Goal: Check status: Check status

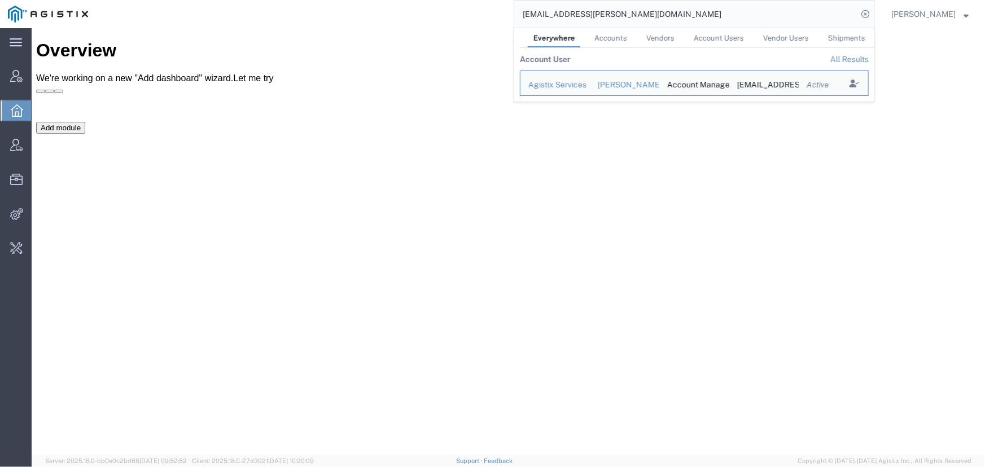
click at [631, 13] on input "[EMAIL_ADDRESS][PERSON_NAME][DOMAIN_NAME]" at bounding box center [685, 14] width 343 height 27
drag, startPoint x: 568, startPoint y: 13, endPoint x: 354, endPoint y: 13, distance: 214.0
click at [354, 13] on div "[EMAIL_ADDRESS][PERSON_NAME][DOMAIN_NAME] Everywhere Accounts Vendors Account U…" at bounding box center [485, 14] width 779 height 28
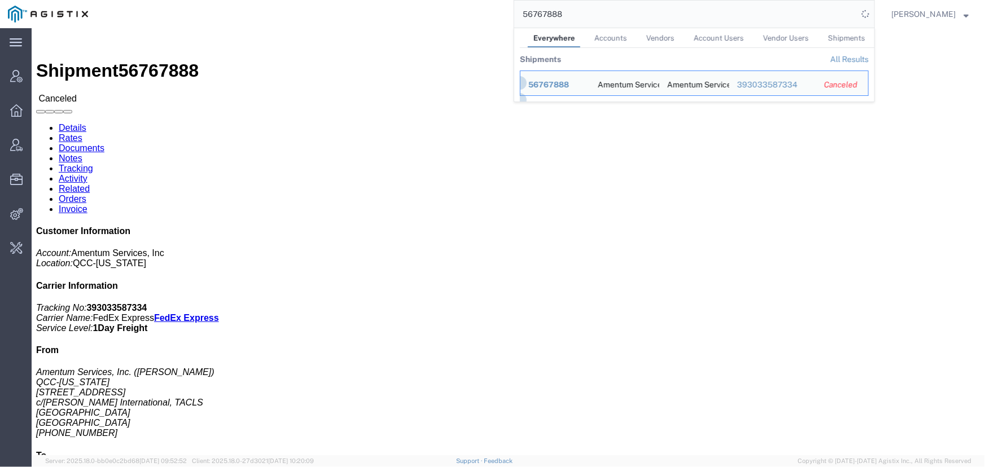
drag, startPoint x: 638, startPoint y: 10, endPoint x: 338, endPoint y: 15, distance: 300.4
click at [338, 15] on div "56767888 Everywhere Accounts Vendors Account Users Vendor Users Shipments Shipm…" at bounding box center [485, 14] width 779 height 28
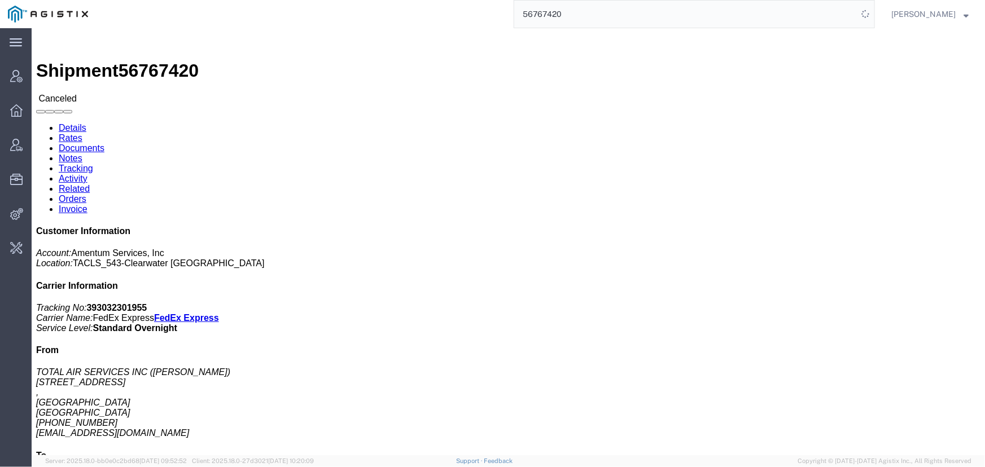
click at [661, 16] on input "56767420" at bounding box center [685, 14] width 343 height 27
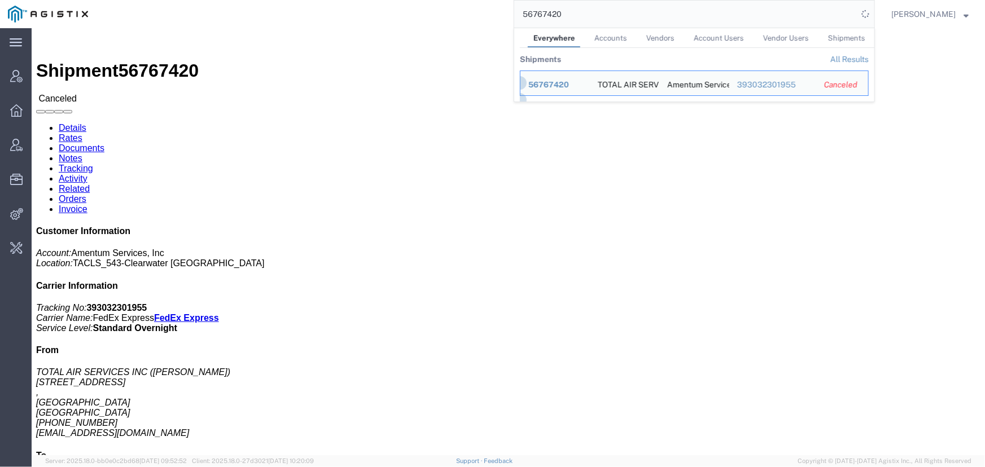
drag, startPoint x: 661, startPoint y: 16, endPoint x: 402, endPoint y: 16, distance: 259.1
click at [402, 16] on div "56767420 Everywhere Accounts Vendors Account Users Vendor Users Shipments Shipm…" at bounding box center [485, 14] width 779 height 28
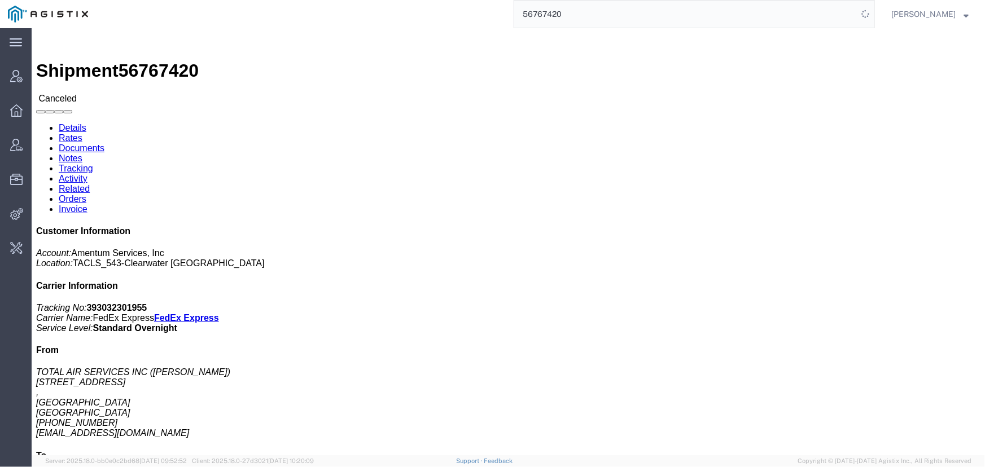
paste input "TACLS-25252-19307"
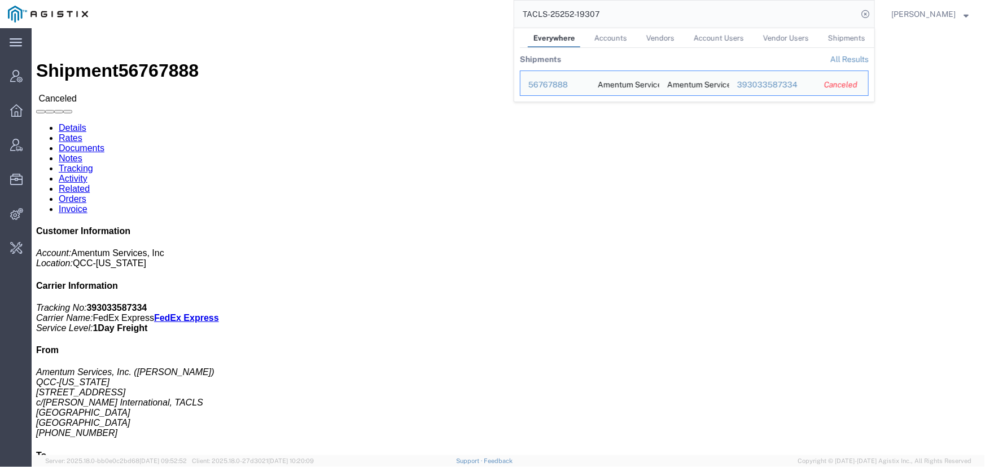
drag, startPoint x: 642, startPoint y: 11, endPoint x: 220, endPoint y: 4, distance: 422.3
click at [220, 4] on div "TACLS-25252-19307 Everywhere Accounts Vendors Account Users Vendor Users Shipme…" at bounding box center [485, 14] width 779 height 28
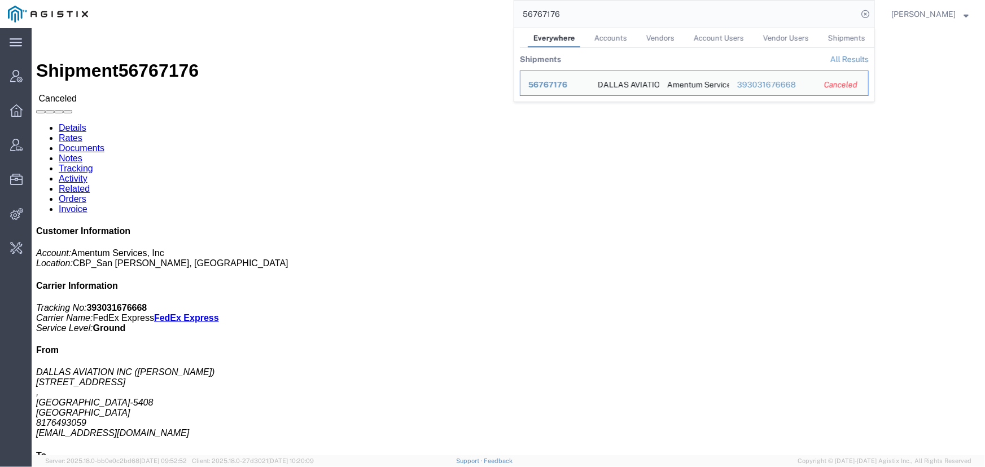
drag, startPoint x: 591, startPoint y: 17, endPoint x: 269, endPoint y: 6, distance: 322.0
click at [294, 9] on div "56767176 Everywhere Accounts Vendors Account Users Vendor Users Shipments Shipm…" at bounding box center [485, 14] width 779 height 28
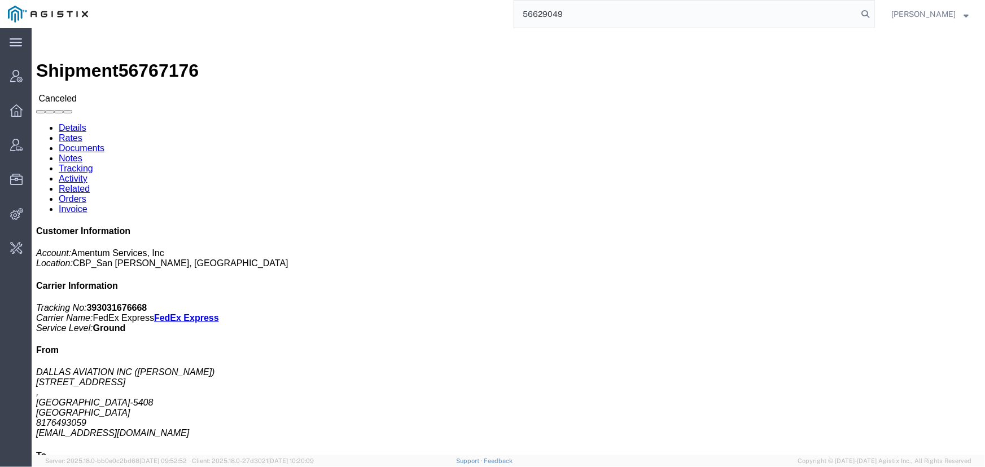
type input "56629049"
